Goal: Information Seeking & Learning: Learn about a topic

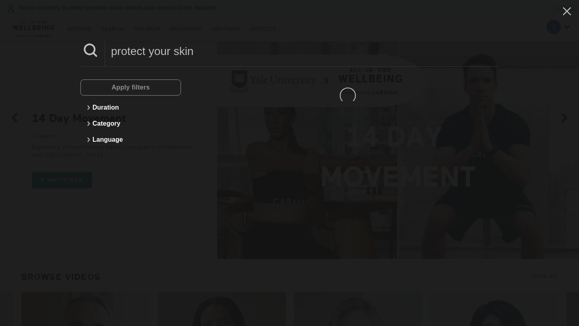
type input "protect your skin"
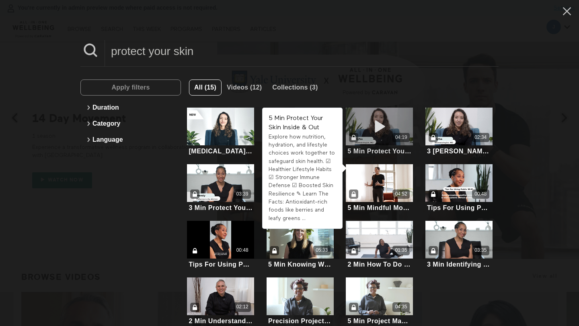
click at [394, 127] on div "04:19" at bounding box center [379, 127] width 67 height 38
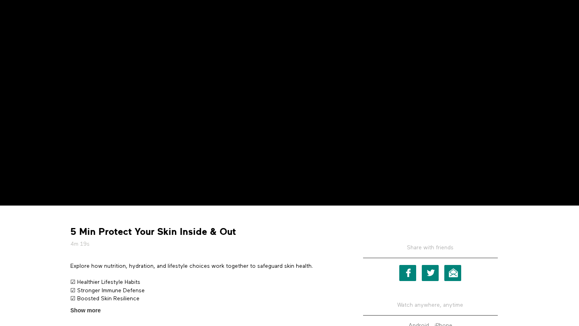
scroll to position [172, 0]
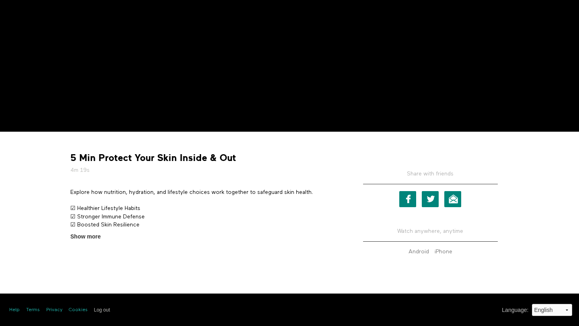
click at [131, 151] on div "5 Min Protect Your Skin Inside & Out 4m 19s Explore how nutrition, hydration, a…" at bounding box center [204, 189] width 281 height 103
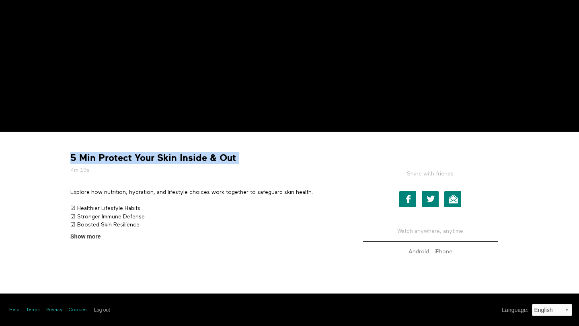
click at [131, 151] on div "5 Min Protect Your Skin Inside & Out 4m 19s Explore how nutrition, hydration, a…" at bounding box center [204, 189] width 281 height 103
copy div "5 Min Protect Your Skin Inside & Out"
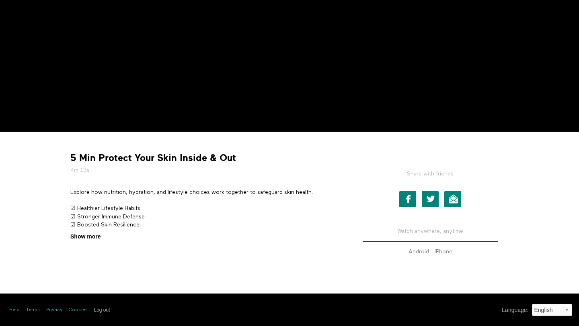
click at [78, 238] on span "Show more" at bounding box center [85, 237] width 30 height 8
click at [0, 0] on input "Show more Show less" at bounding box center [0, 0] width 0 height 0
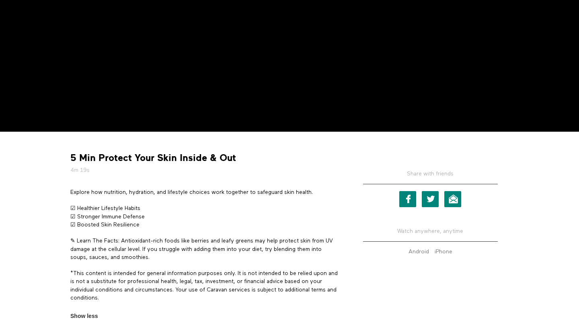
click at [119, 191] on p "Explore how nutrition, hydration, and lifestyle choices work together to safegu…" at bounding box center [204, 193] width 269 height 8
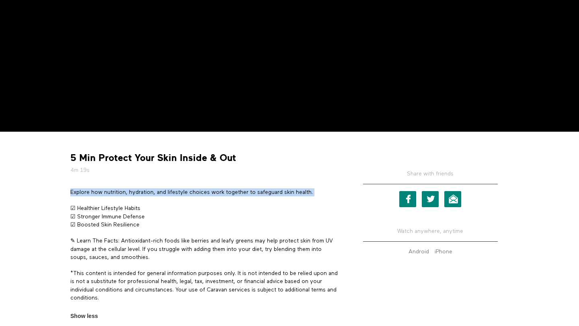
click at [119, 191] on p "Explore how nutrition, hydration, and lifestyle choices work together to safegu…" at bounding box center [204, 193] width 269 height 8
copy div "Explore how nutrition, hydration, and lifestyle choices work together to safegu…"
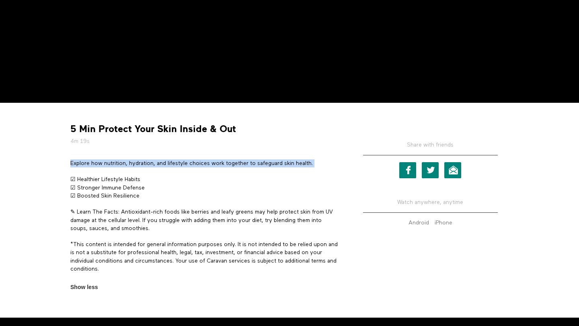
scroll to position [206, 0]
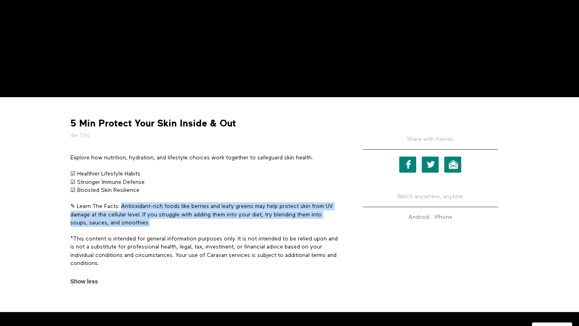
drag, startPoint x: 121, startPoint y: 205, endPoint x: 154, endPoint y: 222, distance: 36.9
click at [154, 222] on p "✎ Learn The Facts: Antioxidant-rich foods like berries and leafy greens may hel…" at bounding box center [204, 215] width 269 height 25
copy p "Antioxidant-rich foods like berries and leafy greens may help protect skin from…"
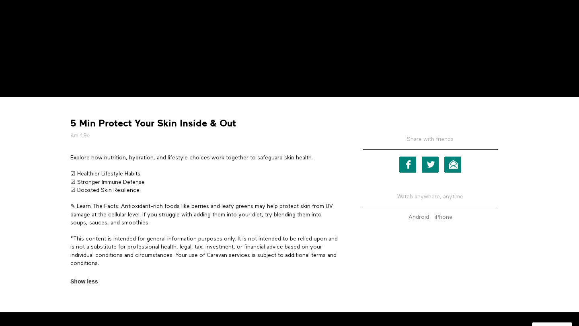
click at [168, 156] on p "Explore how nutrition, hydration, and lifestyle choices work together to safegu…" at bounding box center [204, 158] width 269 height 8
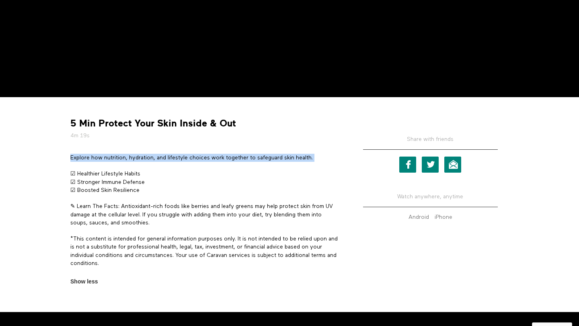
click at [168, 156] on p "Explore how nutrition, hydration, and lifestyle choices work together to safegu…" at bounding box center [204, 158] width 269 height 8
copy div "Explore how nutrition, hydration, and lifestyle choices work together to safegu…"
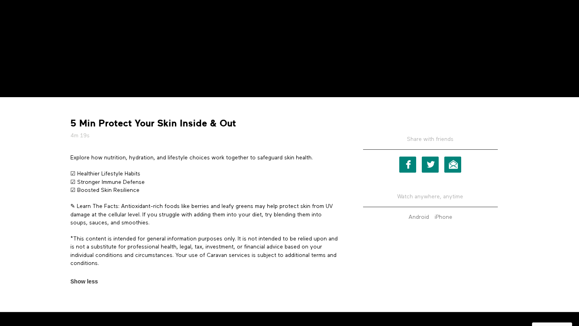
click at [159, 206] on p "✎ Learn The Facts: Antioxidant-rich foods like berries and leafy greens may hel…" at bounding box center [204, 215] width 269 height 25
click at [276, 160] on p "Explore how nutrition, hydration, and lifestyle choices work together to safegu…" at bounding box center [204, 158] width 269 height 8
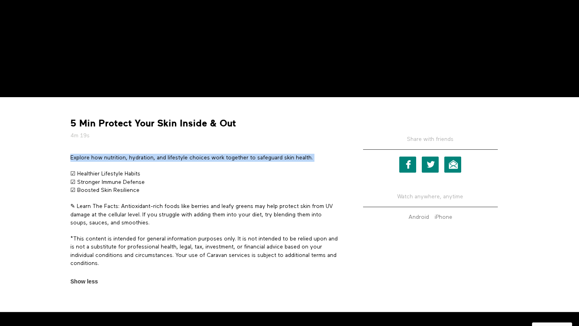
click at [276, 160] on p "Explore how nutrition, hydration, and lifestyle choices work together to safegu…" at bounding box center [204, 158] width 269 height 8
copy div "Explore how nutrition, hydration, and lifestyle choices work together to safegu…"
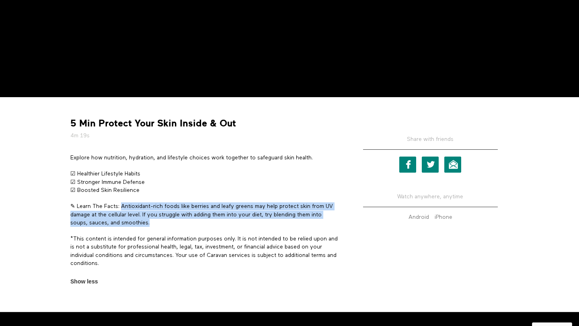
drag, startPoint x: 122, startPoint y: 206, endPoint x: 195, endPoint y: 224, distance: 75.0
click at [195, 224] on p "✎ Learn The Facts: Antioxidant-rich foods like berries and leafy greens may hel…" at bounding box center [204, 215] width 269 height 25
copy p "Antioxidant-rich foods like berries and leafy greens may help protect skin from…"
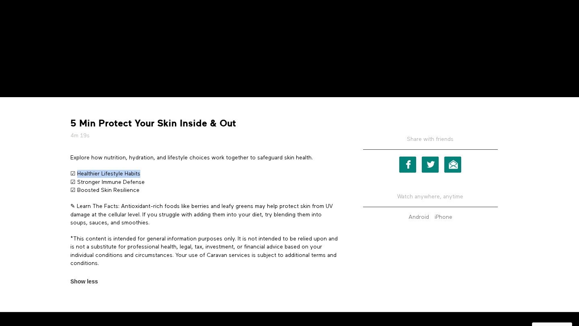
drag, startPoint x: 77, startPoint y: 175, endPoint x: 181, endPoint y: 175, distance: 104.1
click at [181, 175] on p "☑ Healthier Lifestyle Habits ☑ Stronger Immune Defense ☑ Boosted Skin Resilience" at bounding box center [204, 182] width 269 height 25
copy p "Healthier Lifestyle Habits"
drag, startPoint x: 150, startPoint y: 180, endPoint x: 77, endPoint y: 182, distance: 72.8
click at [77, 182] on p "☑ Healthier Lifestyle Habits ☑ Stronger Immune Defense ☑ Boosted Skin Resilience" at bounding box center [204, 182] width 269 height 25
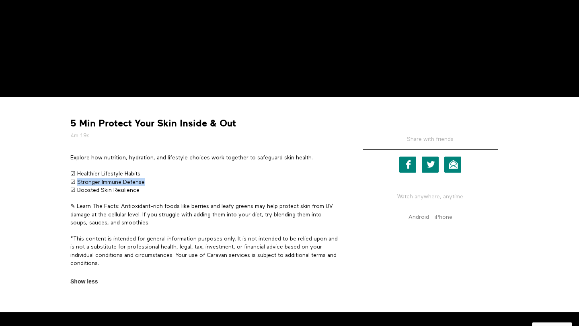
copy p "Stronger Immune Defense"
drag, startPoint x: 147, startPoint y: 190, endPoint x: 76, endPoint y: 189, distance: 70.7
click at [76, 189] on p "☑ Healthier Lifestyle Habits ☑ Stronger Immune Defense ☑ Boosted Skin Resilience" at bounding box center [204, 182] width 269 height 25
copy p "Boosted Skin Resilience"
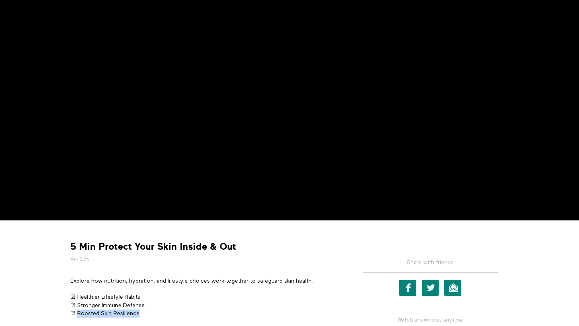
scroll to position [0, 0]
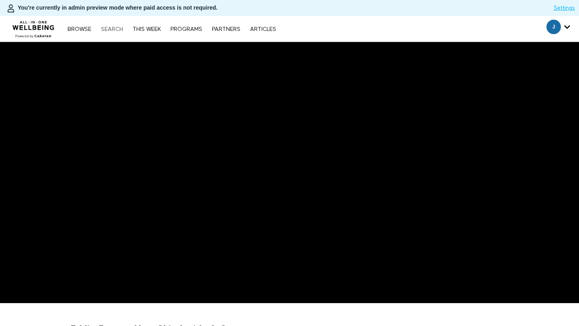
click at [111, 30] on link "Search" at bounding box center [112, 30] width 30 height 6
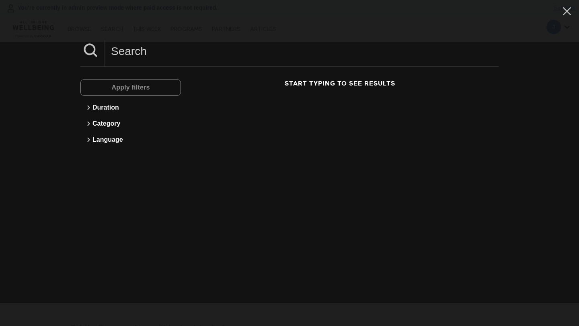
click at [145, 52] on input at bounding box center [301, 51] width 393 height 22
paste input "2 Min How Your Immune System Detects Allergens"
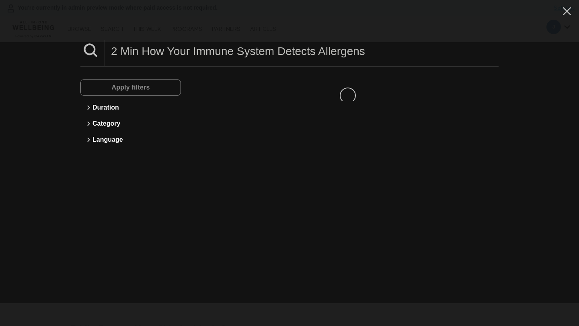
type input "2 Min How Your Immune System Detects Allergens"
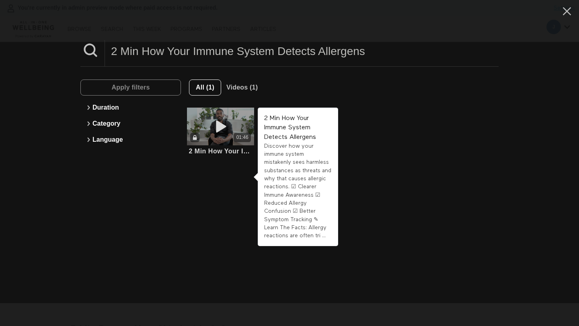
click at [229, 120] on icon at bounding box center [221, 127] width 24 height 14
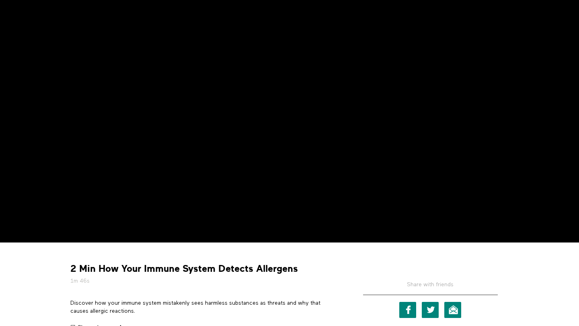
scroll to position [135, 0]
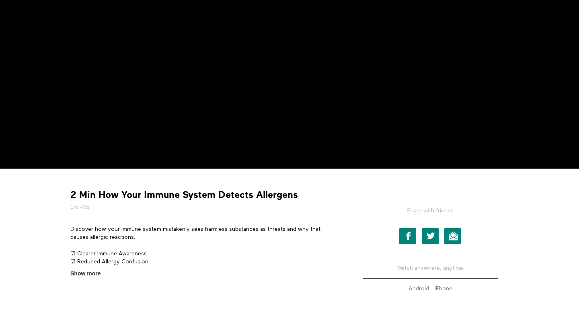
click at [130, 199] on strong "2 Min How Your Immune System Detects Allergens" at bounding box center [183, 195] width 227 height 12
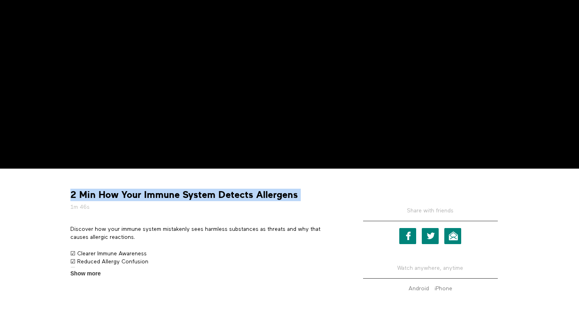
click at [130, 199] on strong "2 Min How Your Immune System Detects Allergens" at bounding box center [183, 195] width 227 height 12
copy div "2 Min How Your Immune System Detects Allergens"
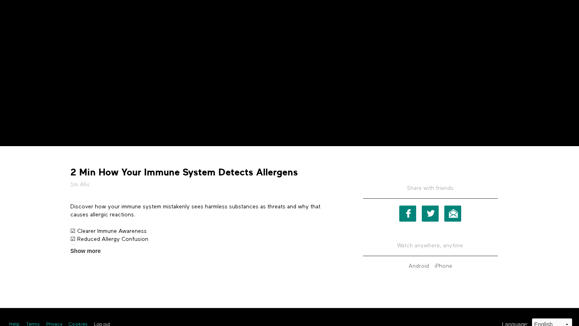
click at [112, 206] on p "Discover how your immune system mistakenly sees harmless substances as threats …" at bounding box center [204, 211] width 269 height 16
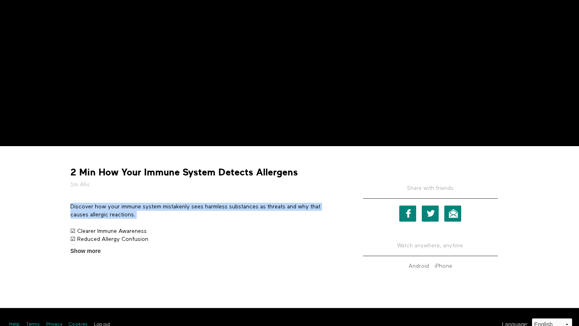
click at [112, 206] on p "Discover how your immune system mistakenly sees harmless substances as threats …" at bounding box center [204, 211] width 269 height 16
copy div "Discover how your immune system mistakenly sees harmless substances as threats …"
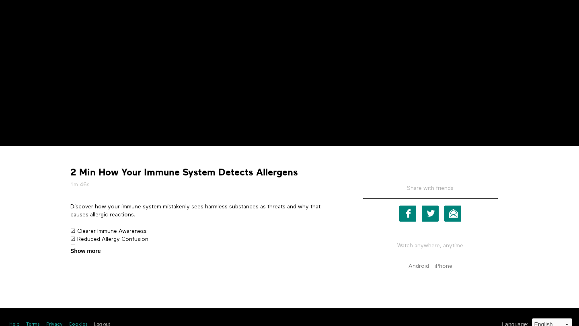
click at [96, 253] on span "Show more" at bounding box center [85, 251] width 30 height 8
click at [0, 0] on input "Show more Show less" at bounding box center [0, 0] width 0 height 0
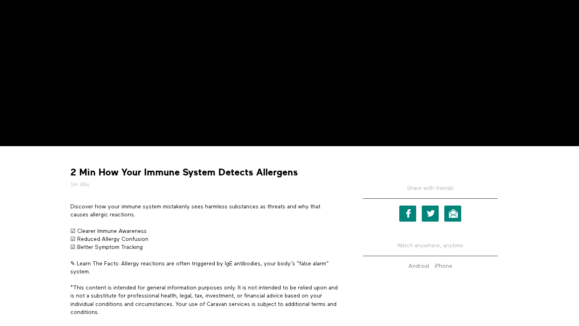
scroll to position [194, 0]
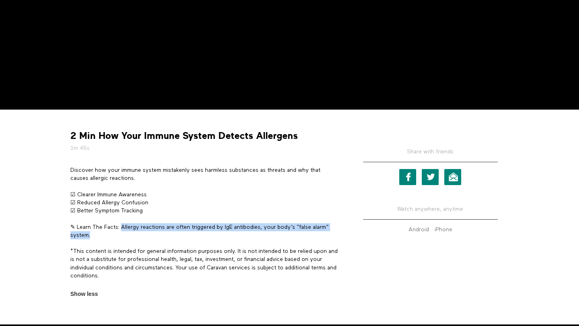
drag, startPoint x: 121, startPoint y: 225, endPoint x: 140, endPoint y: 235, distance: 22.1
click at [140, 235] on p "✎ Learn The Facts: Allergy reactions are often triggered by IgE antibodies, you…" at bounding box center [204, 231] width 269 height 16
copy p "Allergy reactions are often triggered by IgE antibodies, your body’s “false ala…"
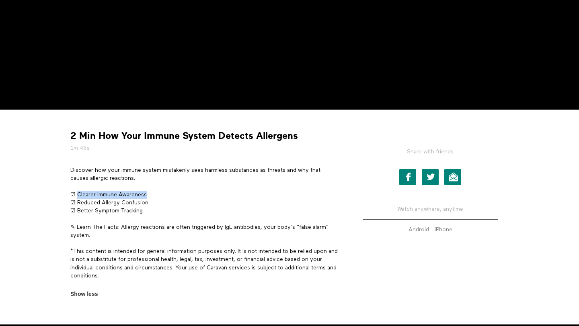
copy p "Clearer Immune Awareness"
drag, startPoint x: 77, startPoint y: 193, endPoint x: 166, endPoint y: 193, distance: 88.8
click at [166, 193] on p "☑ Clearer Immune Awareness ☑ Reduced Allergy Confusion ☑ Better Symptom Tracking" at bounding box center [204, 203] width 269 height 25
drag, startPoint x: 77, startPoint y: 203, endPoint x: 166, endPoint y: 196, distance: 88.7
click at [165, 203] on p "☑ Clearer Immune Awareness ☑ Reduced Allergy Confusion ☑ Better Symptom Tracking" at bounding box center [204, 203] width 269 height 25
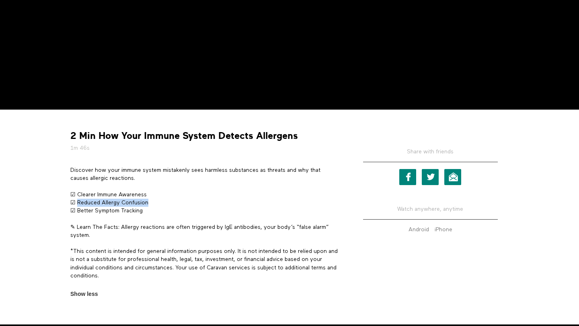
copy p "Reduced Allergy Confusion"
drag, startPoint x: 150, startPoint y: 214, endPoint x: 76, endPoint y: 214, distance: 73.6
click at [76, 214] on p "☑ Clearer Immune Awareness ☑ Reduced Allergy Confusion ☑ Better Symptom Tracking" at bounding box center [204, 203] width 269 height 25
copy p "Better Symptom Tracking"
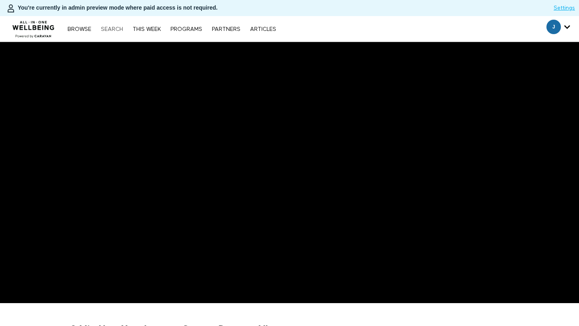
click at [112, 27] on link "Search" at bounding box center [112, 30] width 30 height 6
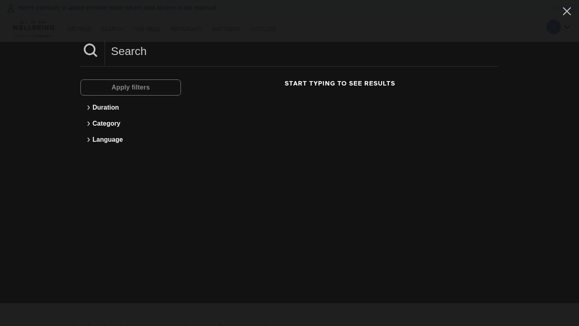
click at [157, 56] on input at bounding box center [301, 51] width 393 height 22
paste input "3 Min Supporting Thyroid Health Through Lifestyle"
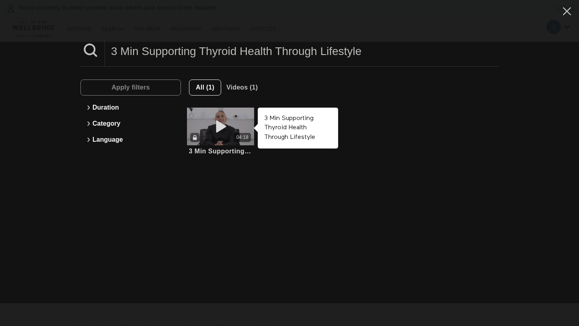
click at [233, 127] on div "04:18" at bounding box center [220, 127] width 67 height 38
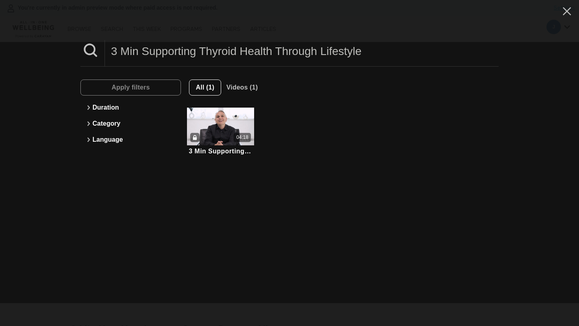
click at [208, 56] on input "3 Min Supporting Thyroid Health Through Lifestyle" at bounding box center [301, 51] width 393 height 22
paste input "5 Min Mindful Movement For Spinal Health"
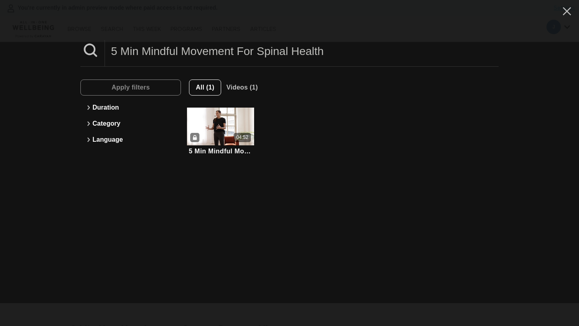
click at [182, 51] on input "5 Min Mindful Movement For Spinal Health" at bounding box center [301, 51] width 393 height 22
paste input "Nutritional Supplements For Eye"
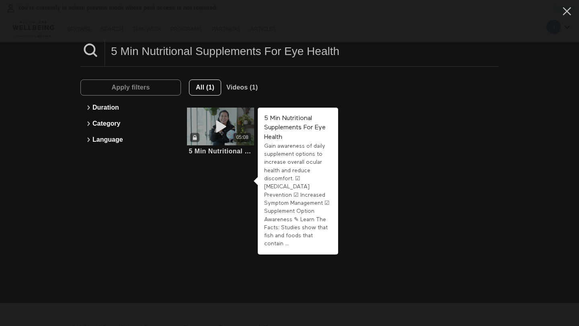
type input "5 Min Nutritional Supplements For Eye Health"
click at [242, 136] on div "05:08" at bounding box center [242, 137] width 12 height 7
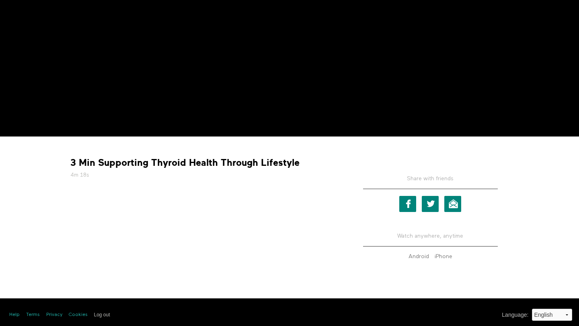
scroll to position [172, 0]
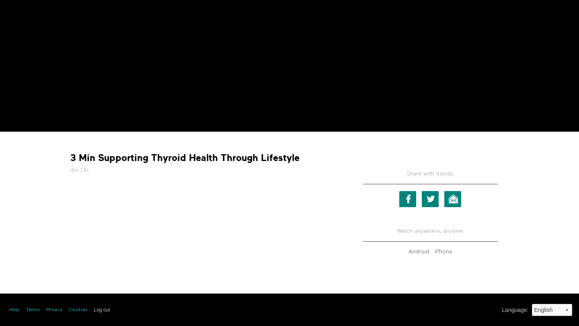
click at [138, 246] on div "3 Min Supporting Thyroid Health Through Lifestyle 4m 18s Share with friends Fac…" at bounding box center [289, 203] width 450 height 130
click at [138, 245] on div "3 Min Supporting Thyroid Health Through Lifestyle 4m 18s Share with friends Fac…" at bounding box center [289, 203] width 450 height 130
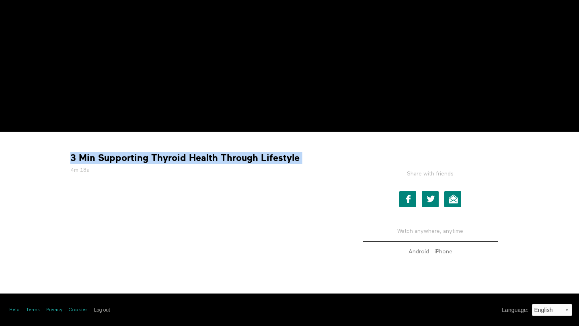
click at [138, 245] on div "3 Min Supporting Thyroid Health Through Lifestyle 4m 18s Share with friends Fac…" at bounding box center [289, 203] width 450 height 130
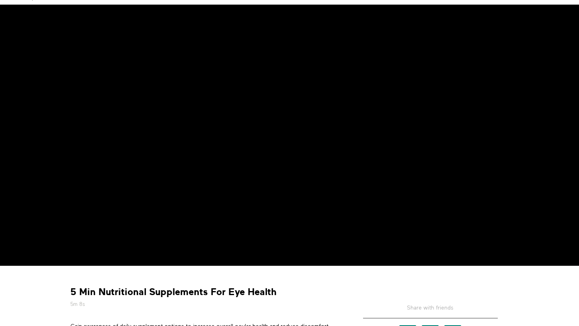
scroll to position [94, 0]
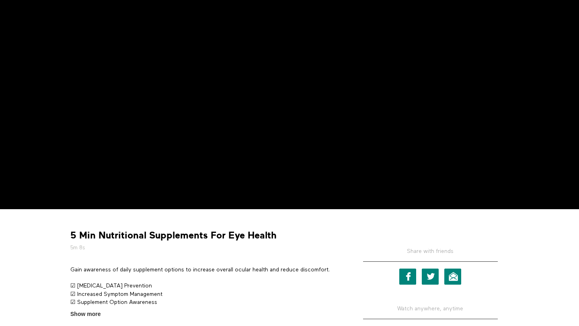
click at [145, 269] on p "Gain awareness of daily supplement options to increase overall ocular health an…" at bounding box center [204, 270] width 269 height 8
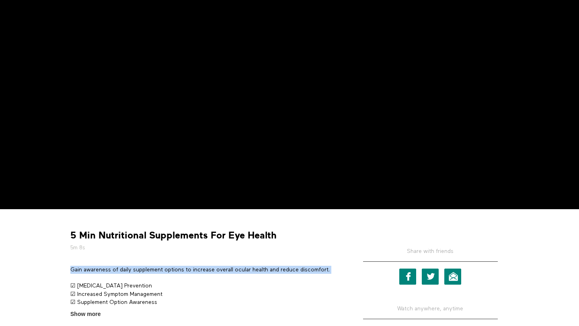
click at [145, 269] on p "Gain awareness of daily supplement options to increase overall ocular health an…" at bounding box center [204, 270] width 269 height 8
copy div "Gain awareness of daily supplement options to increase overall ocular health an…"
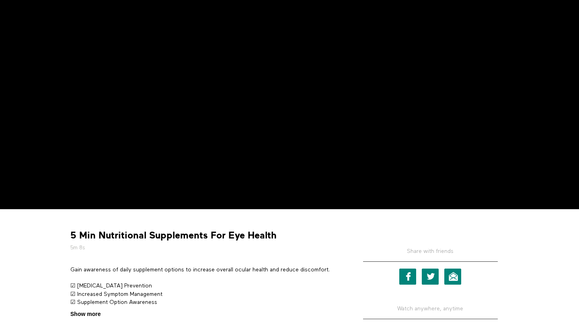
click at [98, 311] on span "Show more" at bounding box center [85, 314] width 30 height 8
click at [0, 0] on input "Show more Show less" at bounding box center [0, 0] width 0 height 0
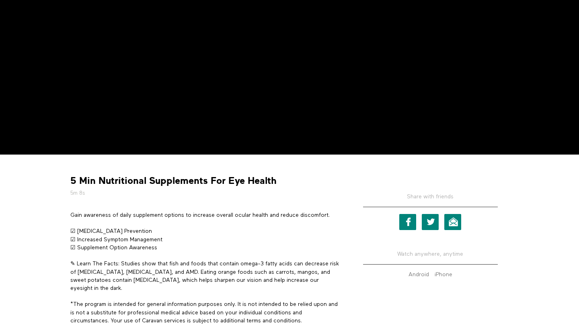
scroll to position [179, 0]
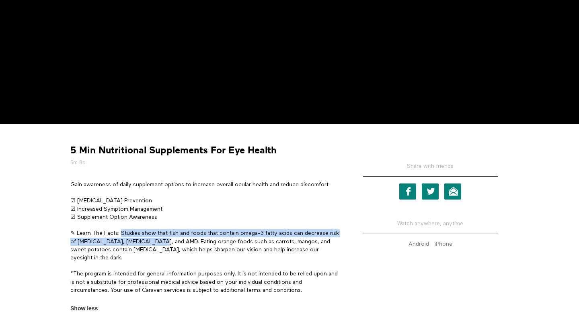
drag, startPoint x: 121, startPoint y: 233, endPoint x: 164, endPoint y: 242, distance: 43.9
click at [164, 242] on p "✎ Learn The Facts: Studies show that fish and foods that contain omega-3 fatty …" at bounding box center [204, 246] width 269 height 33
copy p "Studies show that fish and foods that contain omega-3 fatty acids can decrease …"
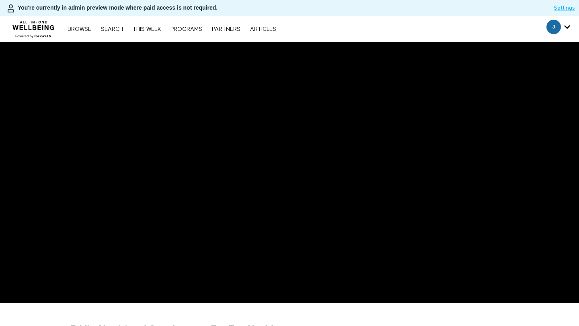
scroll to position [179, 0]
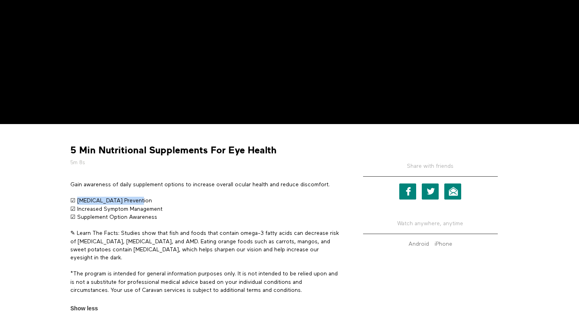
drag, startPoint x: 78, startPoint y: 202, endPoint x: 179, endPoint y: 202, distance: 101.3
click at [179, 202] on p "☑ [MEDICAL_DATA] Prevention ☑ Increased Symptom Management ☑ Supplement Option …" at bounding box center [204, 209] width 269 height 25
copy p "[MEDICAL_DATA] Prevention"
drag, startPoint x: 77, startPoint y: 207, endPoint x: 169, endPoint y: 209, distance: 92.5
click at [169, 209] on p "☑ [MEDICAL_DATA] Prevention ☑ Increased Symptom Management ☑ Supplement Option …" at bounding box center [204, 209] width 269 height 25
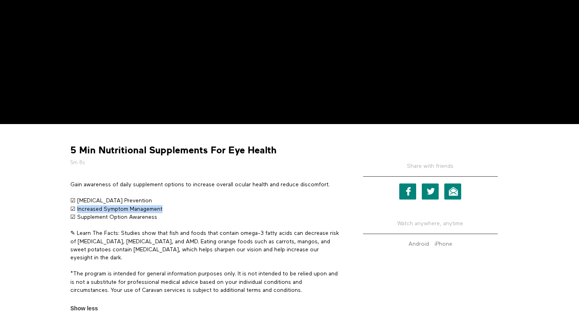
copy p "Increased Symptom Management"
drag, startPoint x: 77, startPoint y: 215, endPoint x: 195, endPoint y: 209, distance: 118.4
click at [193, 215] on p "☑ [MEDICAL_DATA] Prevention ☑ Increased Symptom Management ☑ Supplement Option …" at bounding box center [204, 209] width 269 height 25
copy p "Supplement Option Awareness"
